Goal: Task Accomplishment & Management: Use online tool/utility

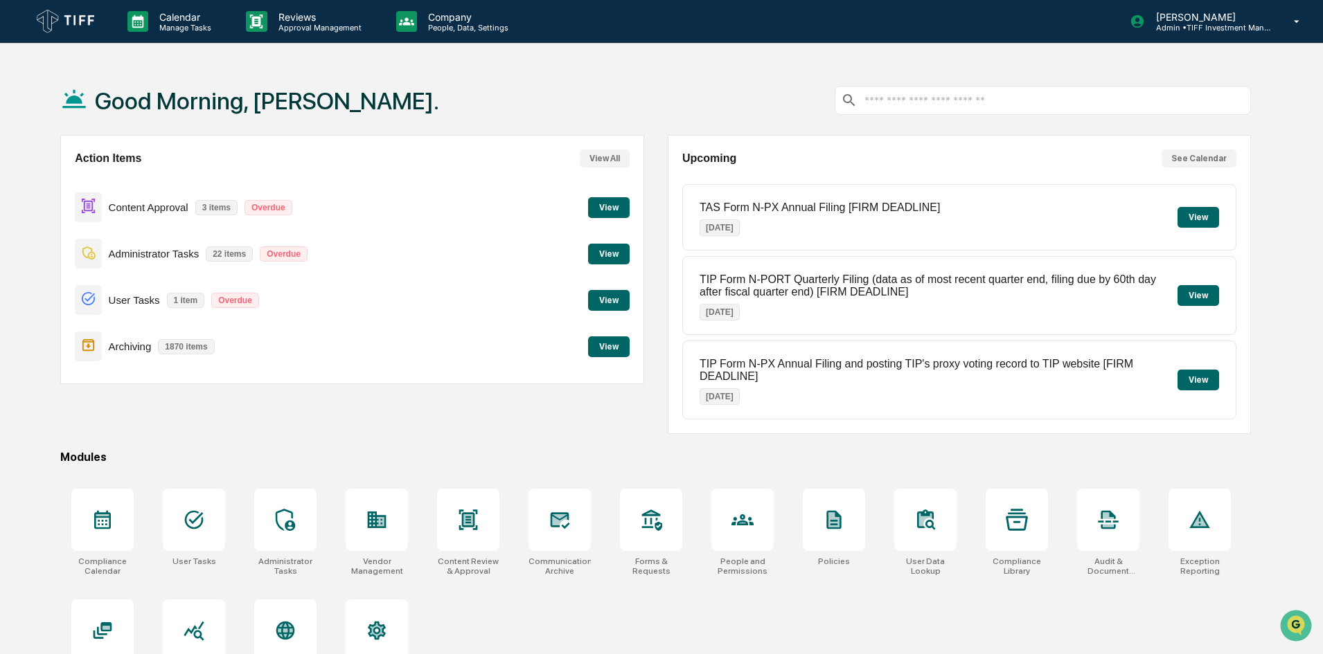
click at [596, 211] on button "View" at bounding box center [609, 207] width 42 height 21
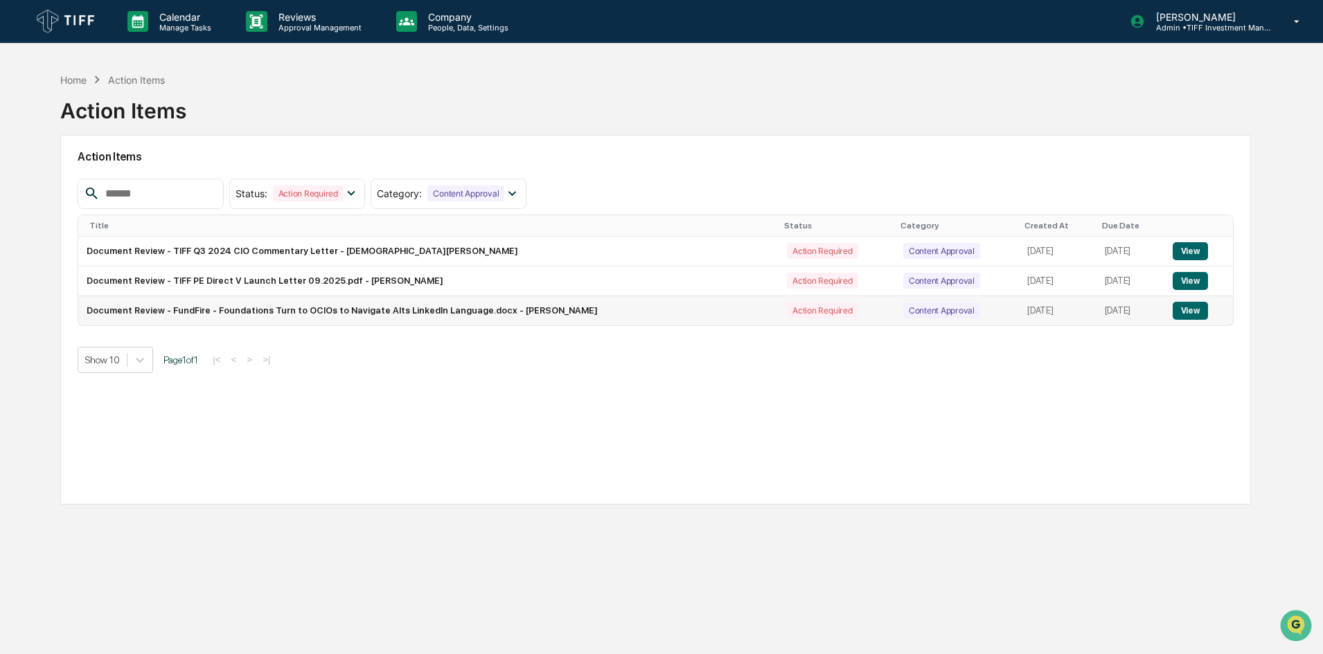
click at [1188, 307] on button "View" at bounding box center [1190, 311] width 35 height 18
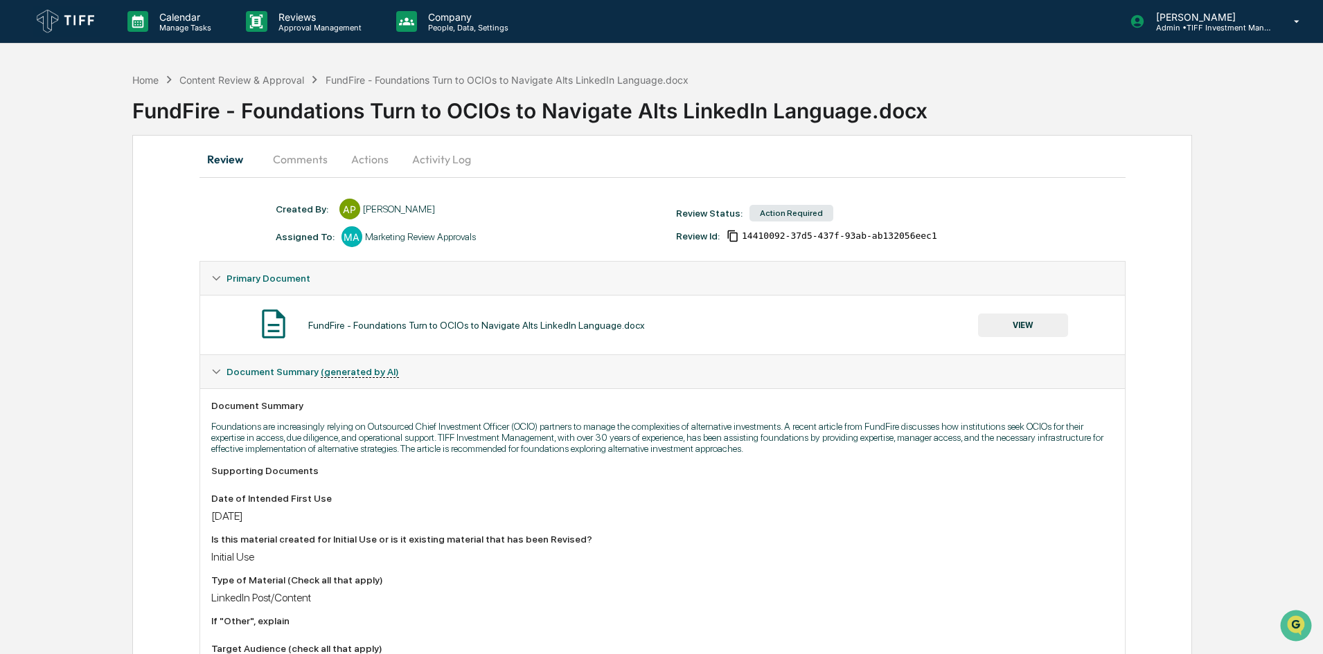
click at [375, 157] on button "Actions" at bounding box center [370, 159] width 62 height 33
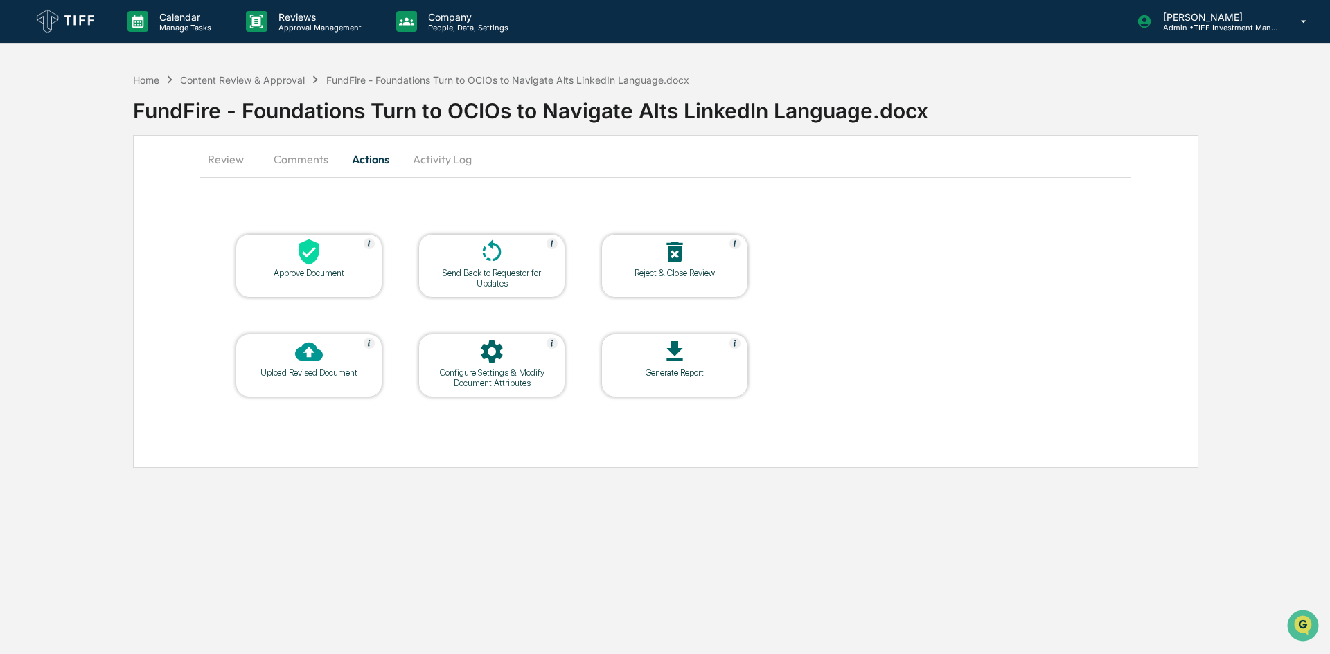
click at [323, 266] on div at bounding box center [309, 253] width 139 height 30
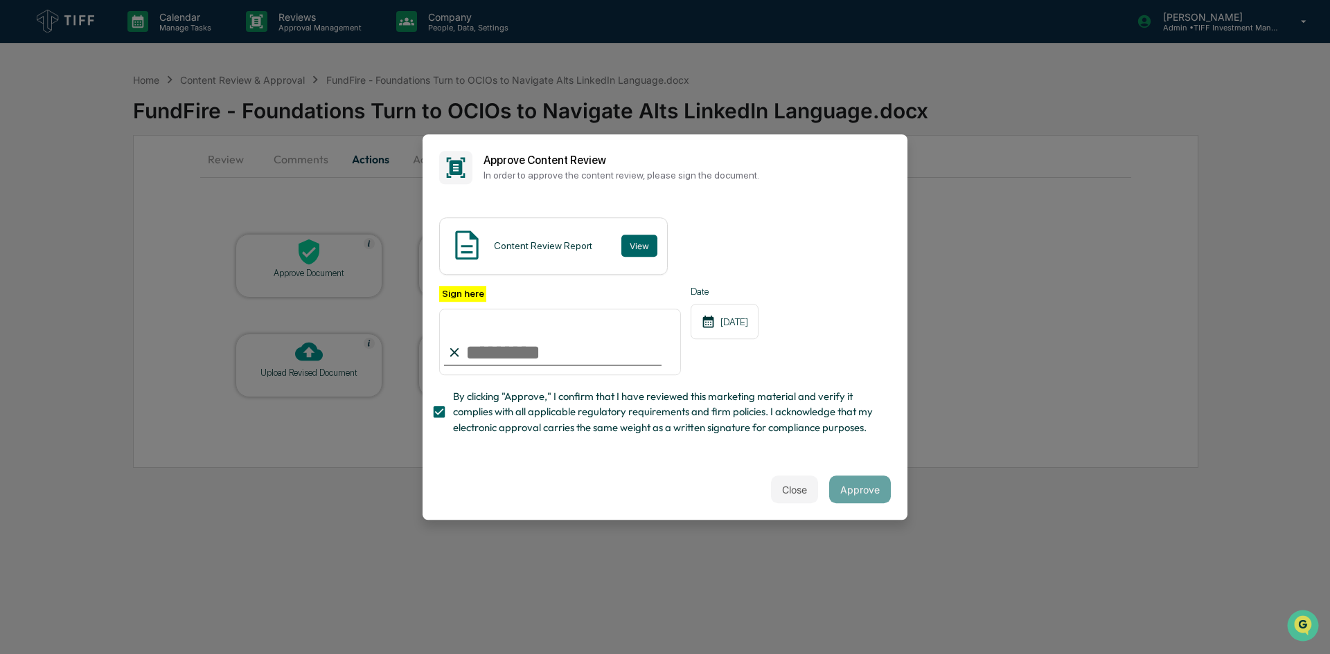
click at [485, 356] on input "Sign here" at bounding box center [560, 342] width 242 height 66
type input "**********"
click at [873, 490] on button "Approve" at bounding box center [860, 490] width 62 height 28
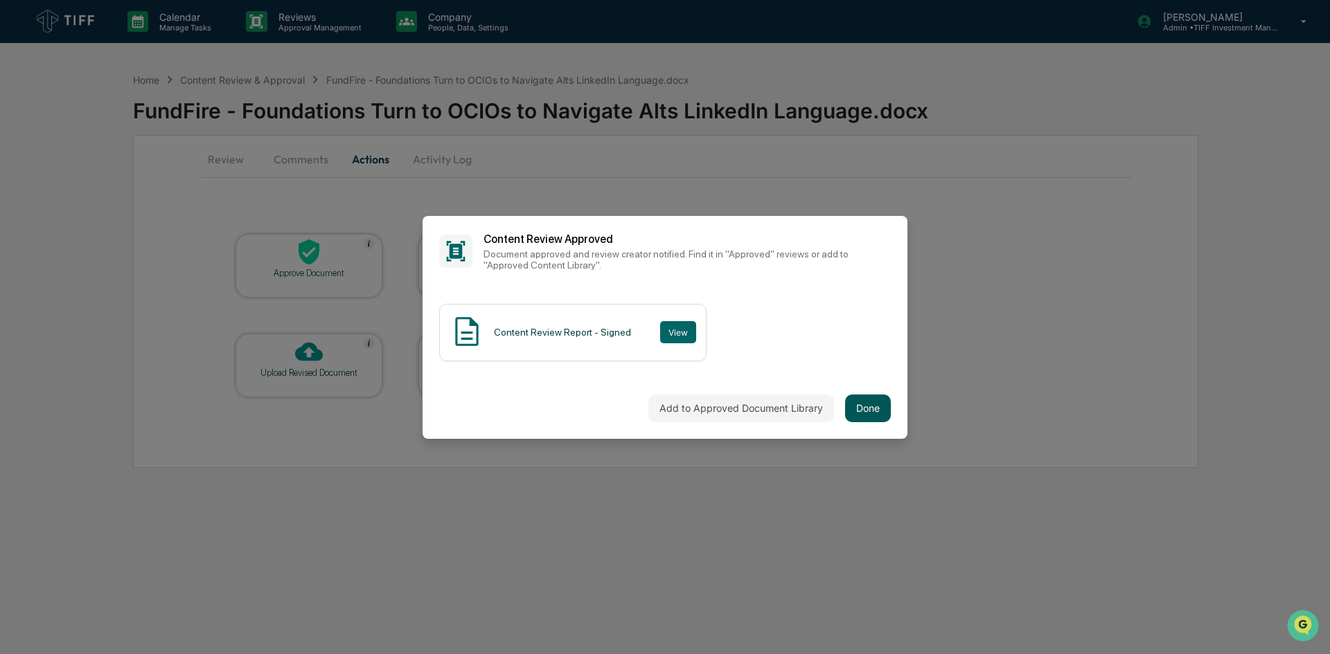
click at [873, 413] on button "Done" at bounding box center [868, 409] width 46 height 28
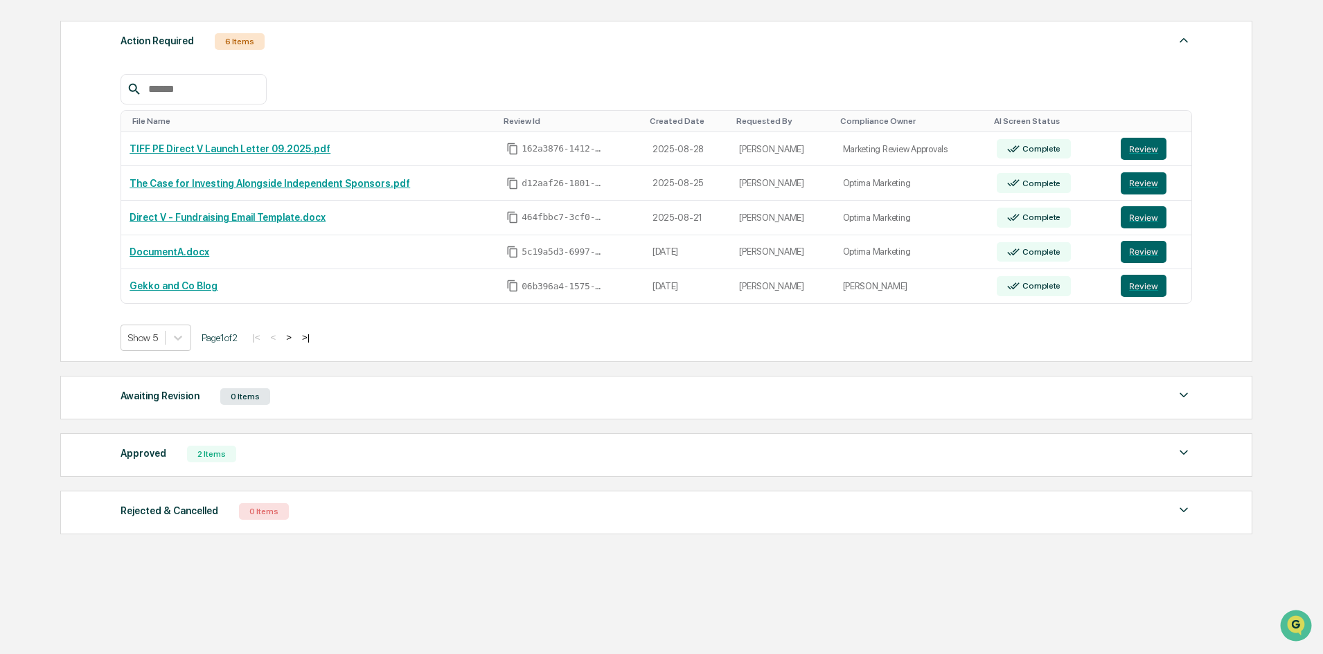
scroll to position [196, 0]
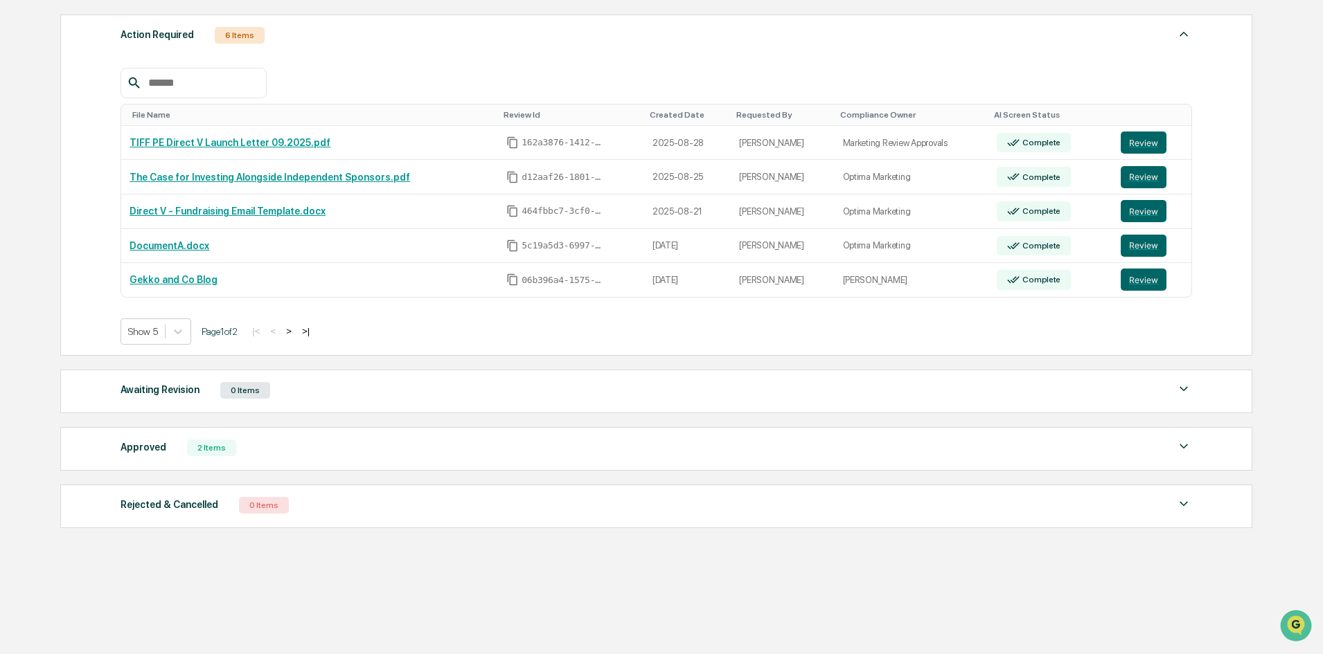
click at [156, 445] on div "Approved" at bounding box center [144, 447] width 46 height 18
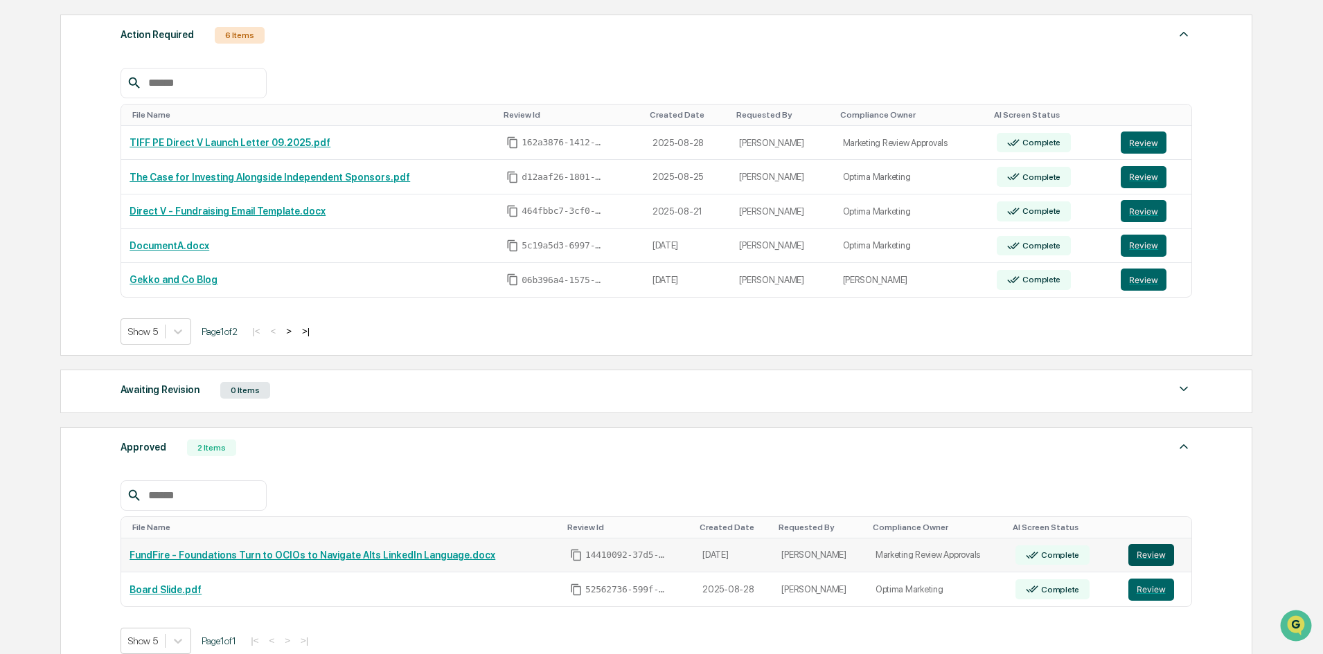
click at [1135, 552] on button "Review" at bounding box center [1151, 555] width 46 height 22
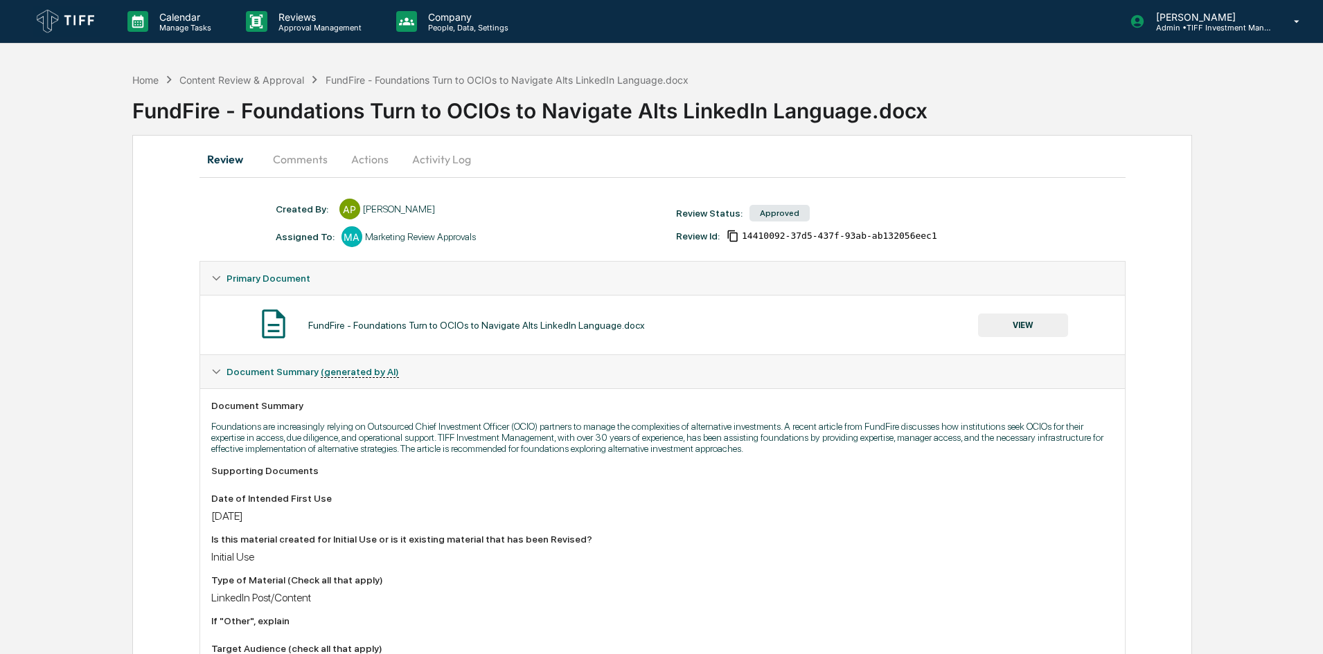
click at [378, 157] on button "Actions" at bounding box center [370, 159] width 62 height 33
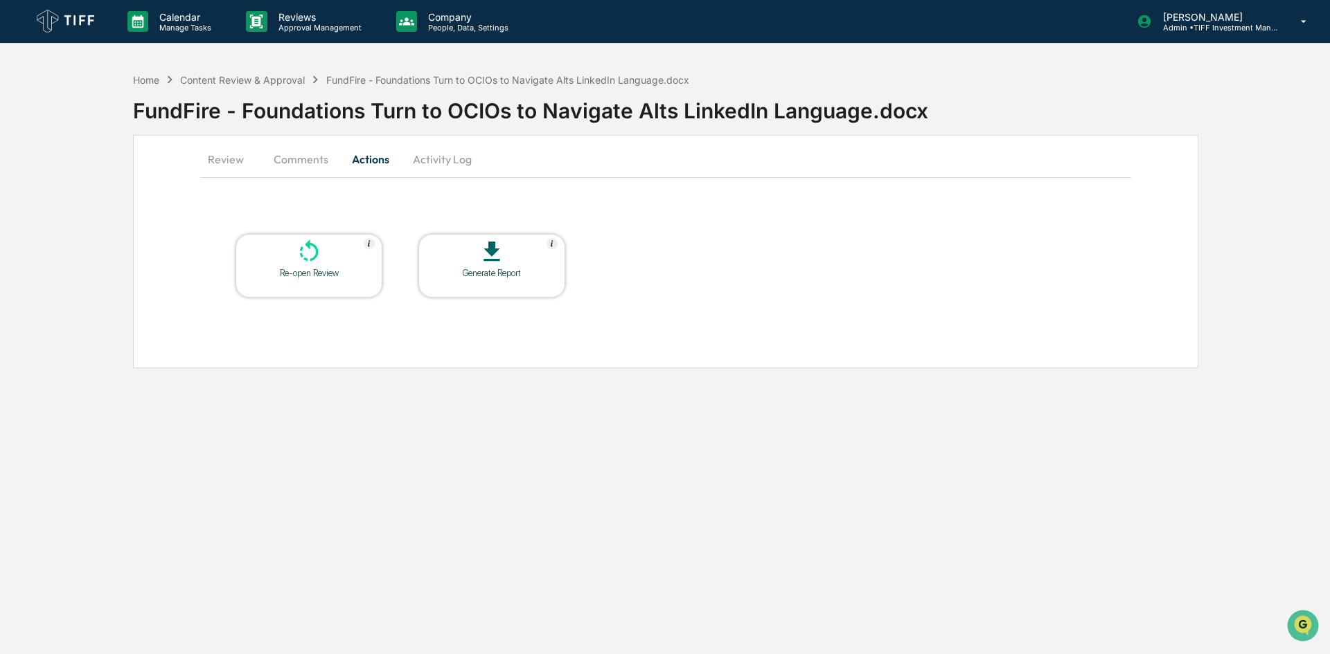
click at [296, 159] on button "Comments" at bounding box center [300, 159] width 77 height 33
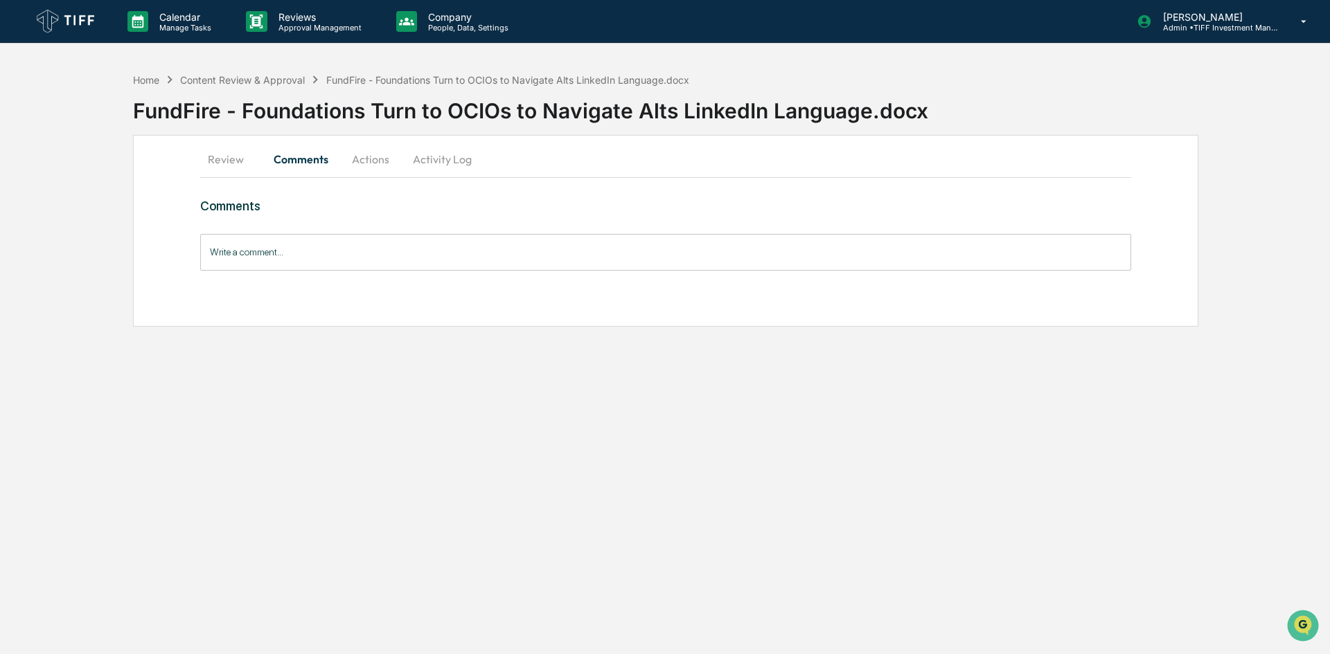
click at [251, 240] on div "Write a comment... Write a comment..." at bounding box center [665, 252] width 931 height 37
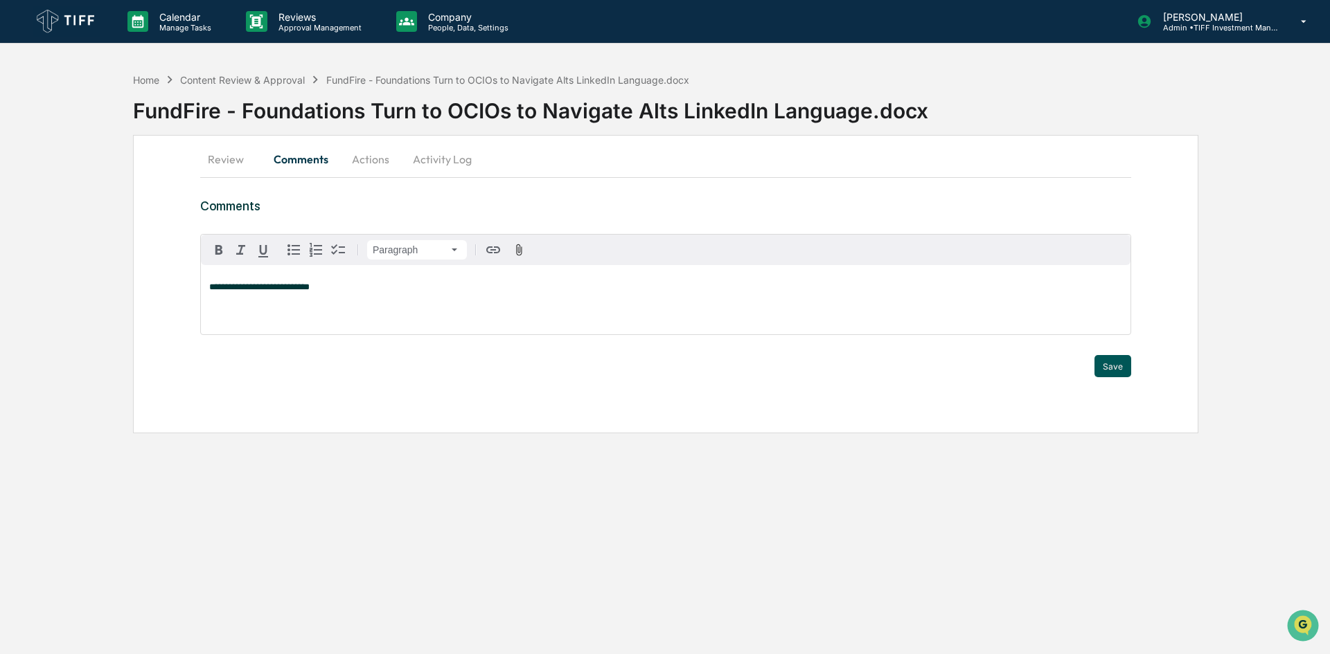
click at [1106, 367] on button "Save" at bounding box center [1112, 366] width 37 height 22
